Goal: Information Seeking & Learning: Learn about a topic

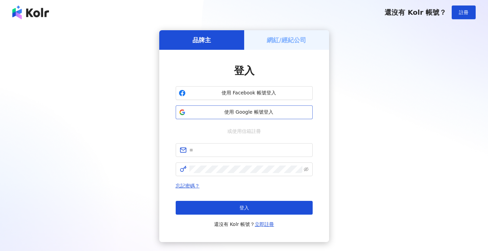
click at [202, 108] on button "使用 Google 帳號登入" at bounding box center [244, 112] width 137 height 14
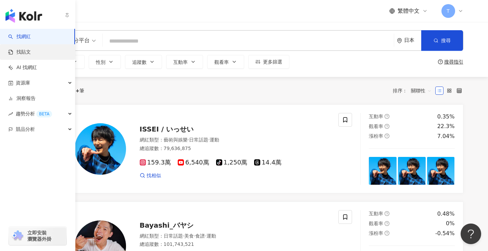
click at [27, 54] on link "找貼文" at bounding box center [19, 52] width 23 height 7
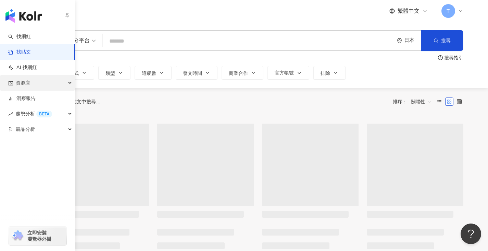
click at [45, 85] on div "資源庫" at bounding box center [37, 82] width 75 height 15
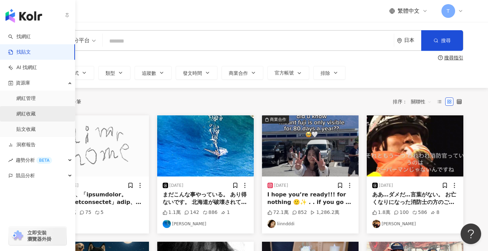
click at [33, 110] on link "網紅收藏" at bounding box center [25, 113] width 19 height 7
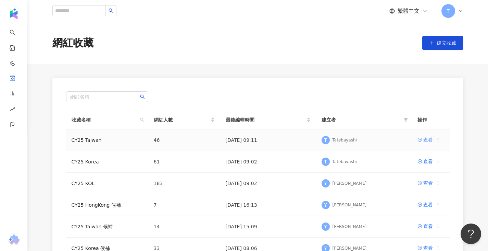
click at [423, 140] on link "查看" at bounding box center [425, 140] width 15 height 8
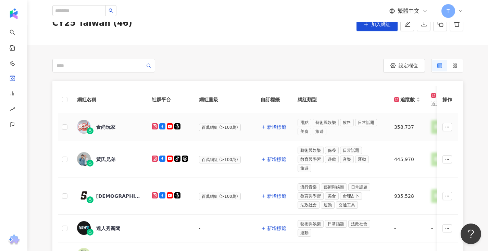
scroll to position [34, 0]
click at [109, 130] on div "食尚玩家" at bounding box center [105, 126] width 19 height 7
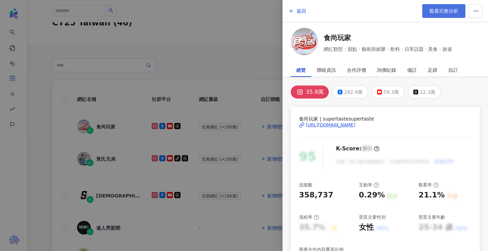
click at [437, 7] on link "觀看完整分析" at bounding box center [444, 11] width 43 height 14
